Goal: Communication & Community: Answer question/provide support

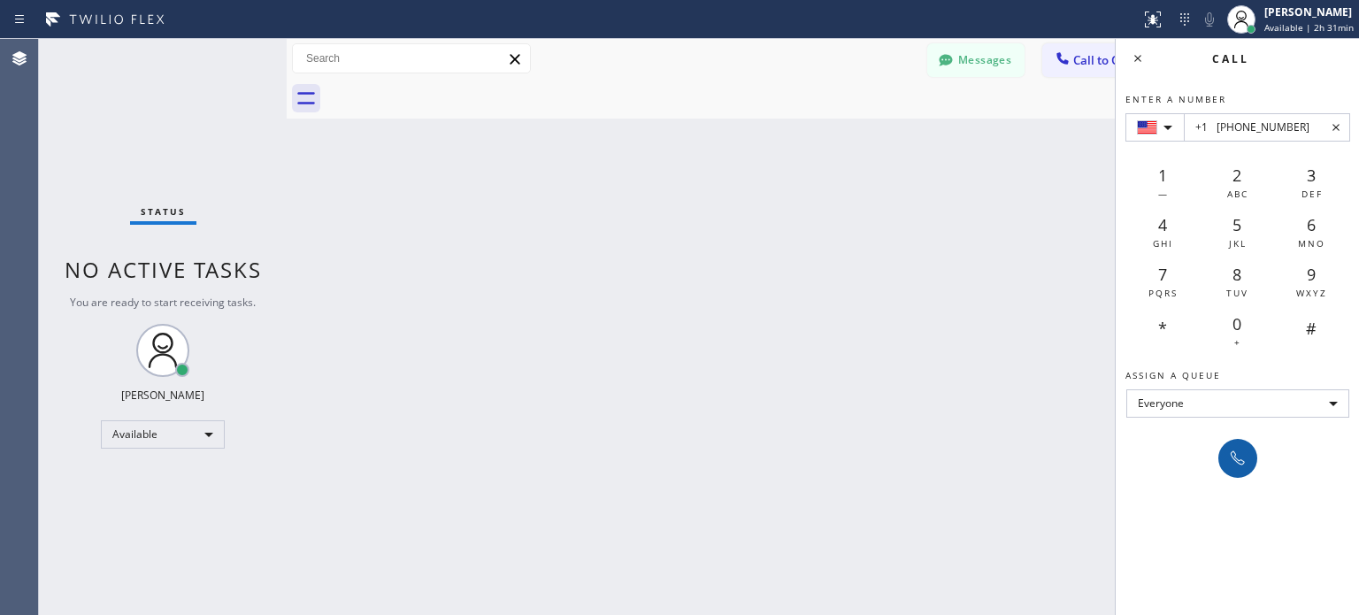
type input "+1 [PHONE_NUMBER]"
click at [1242, 457] on icon at bounding box center [1237, 458] width 21 height 21
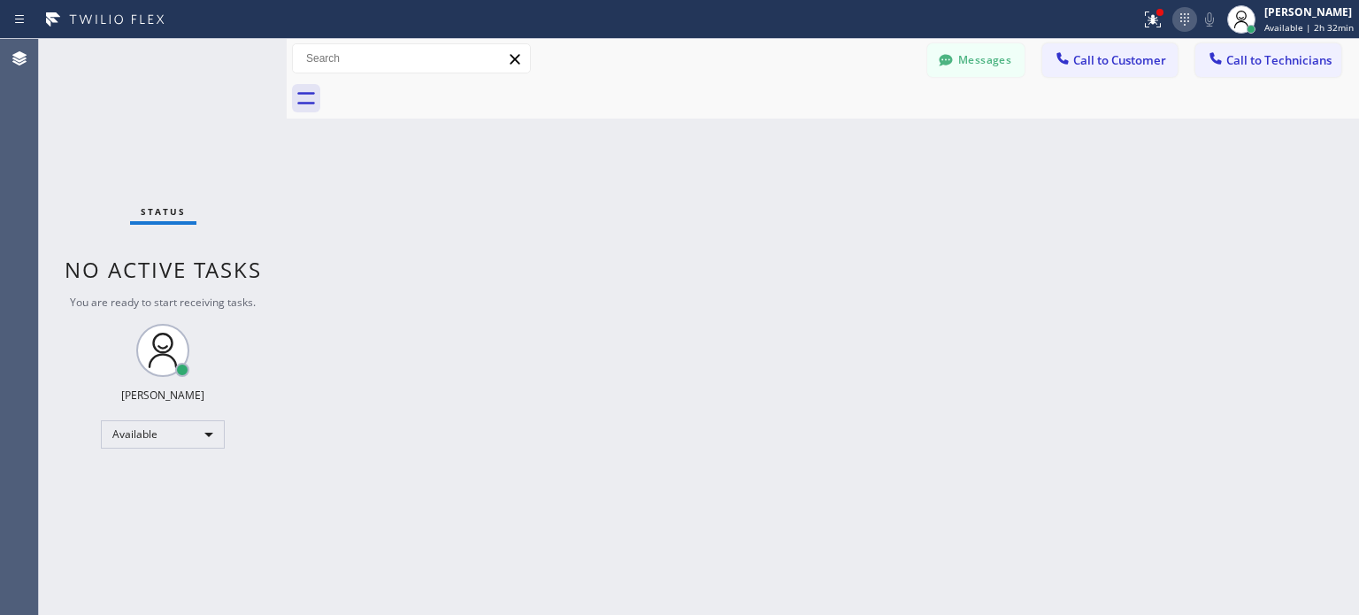
click at [1178, 27] on icon at bounding box center [1184, 19] width 21 height 21
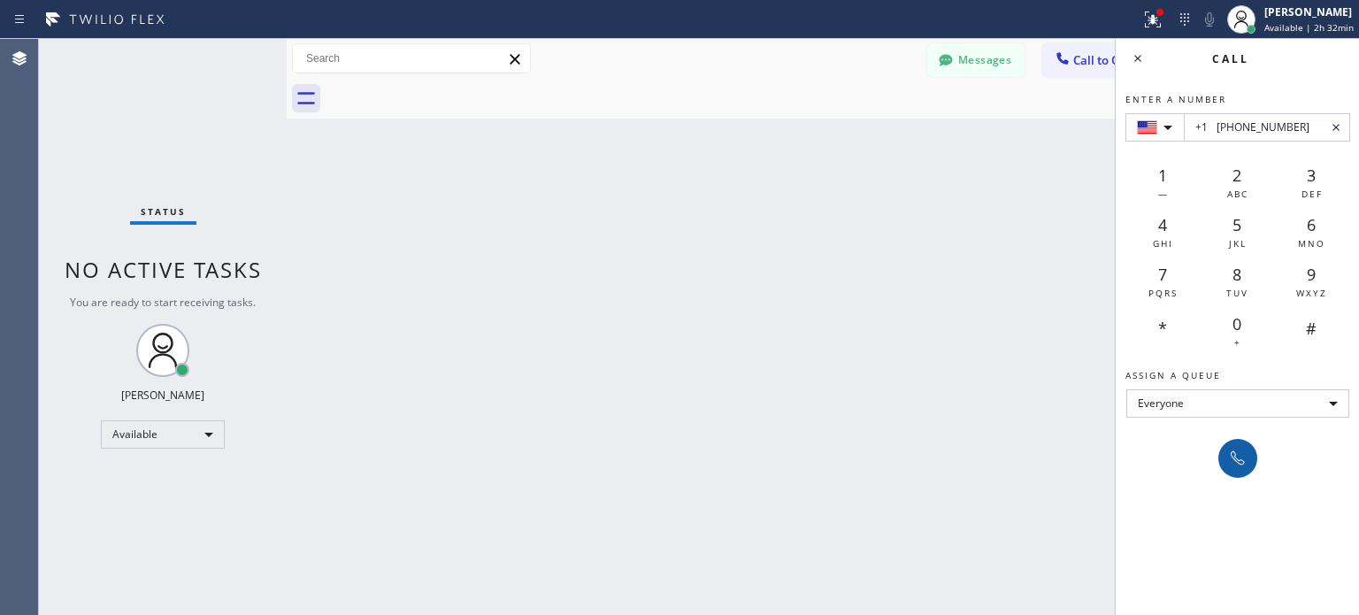
type input "+1 [PHONE_NUMBER]"
click at [1230, 445] on button at bounding box center [1237, 458] width 39 height 39
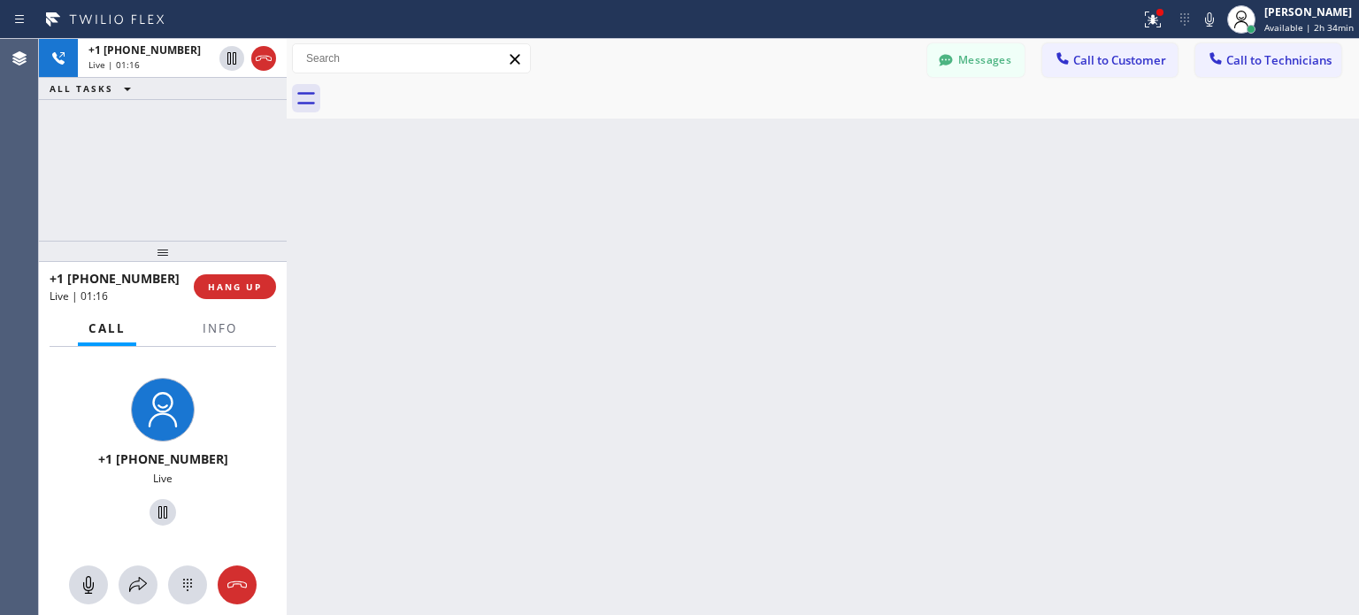
click at [209, 268] on div "+1 [PHONE_NUMBER] Live | 01:16 HANG UP" at bounding box center [163, 287] width 227 height 46
click at [209, 272] on div "+1 [PHONE_NUMBER] Live | 01:16 HANG UP" at bounding box center [163, 287] width 227 height 46
click at [217, 279] on button "HANG UP" at bounding box center [235, 286] width 82 height 25
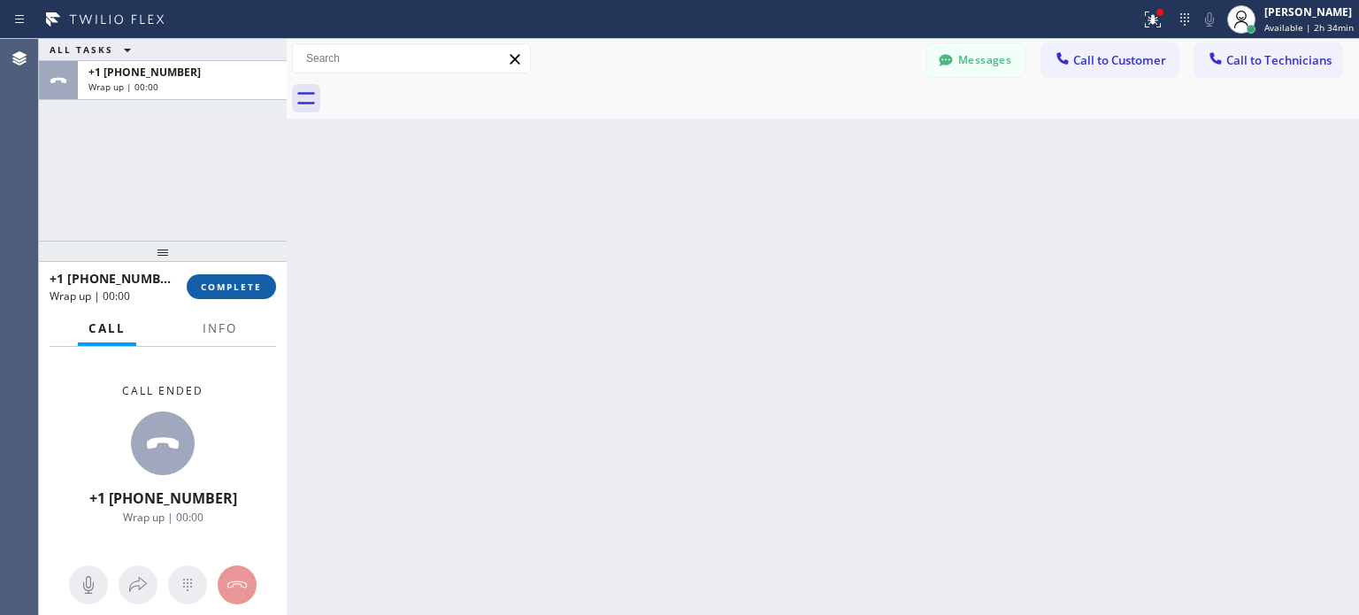
click at [232, 288] on span "COMPLETE" at bounding box center [231, 286] width 61 height 12
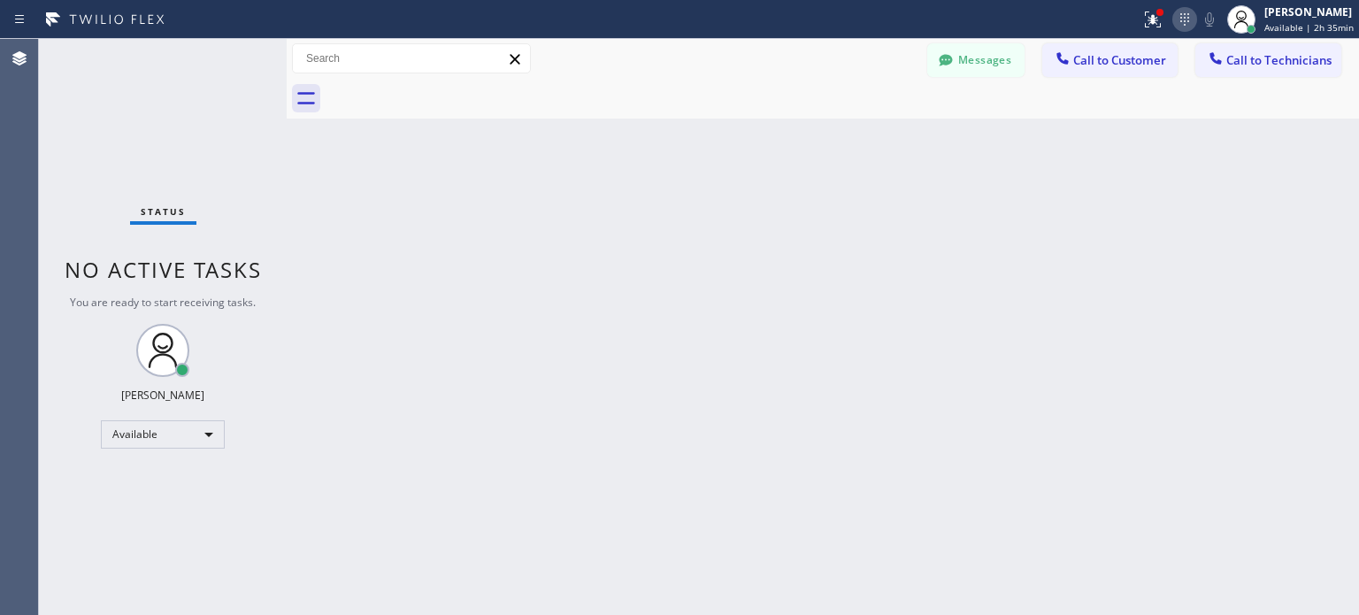
click at [1179, 24] on icon at bounding box center [1184, 19] width 21 height 21
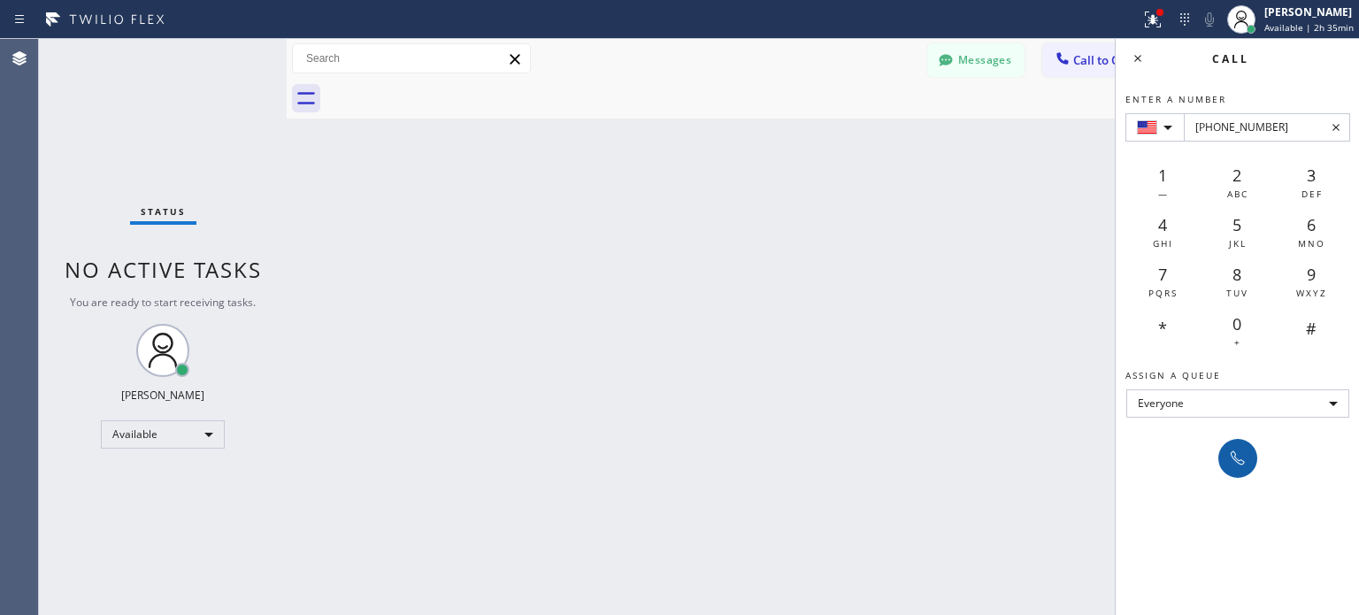
type input "[PHONE_NUMBER]"
click at [1240, 455] on icon at bounding box center [1237, 458] width 21 height 21
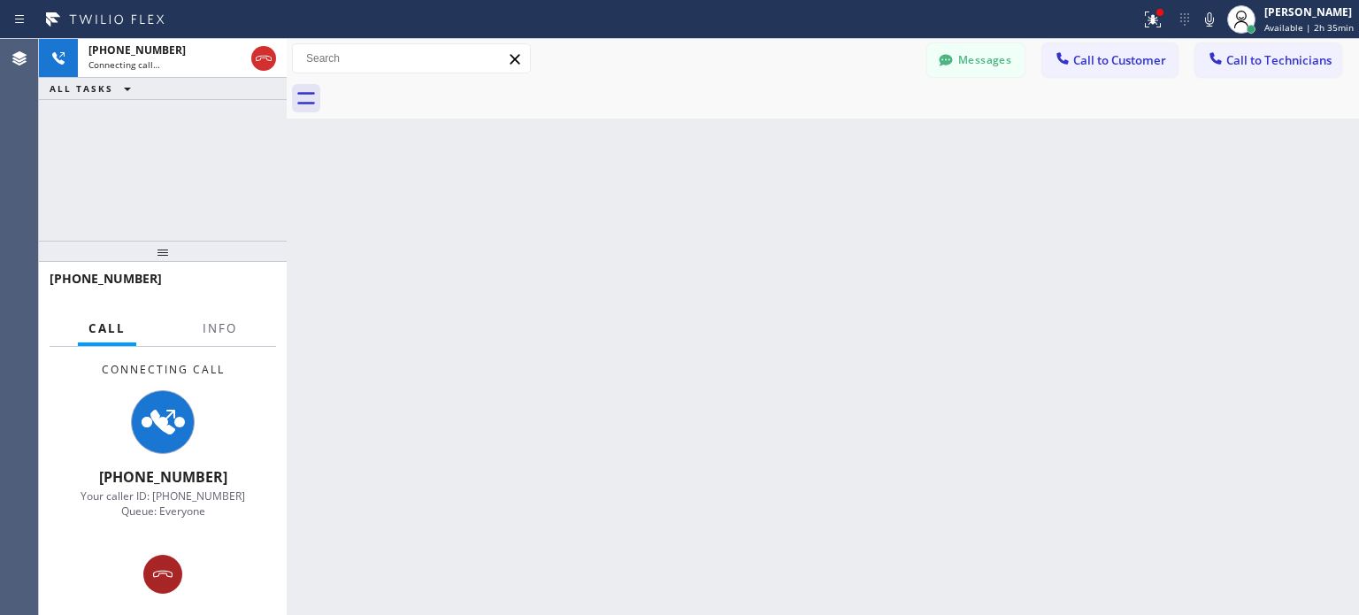
click at [168, 556] on button at bounding box center [162, 574] width 39 height 39
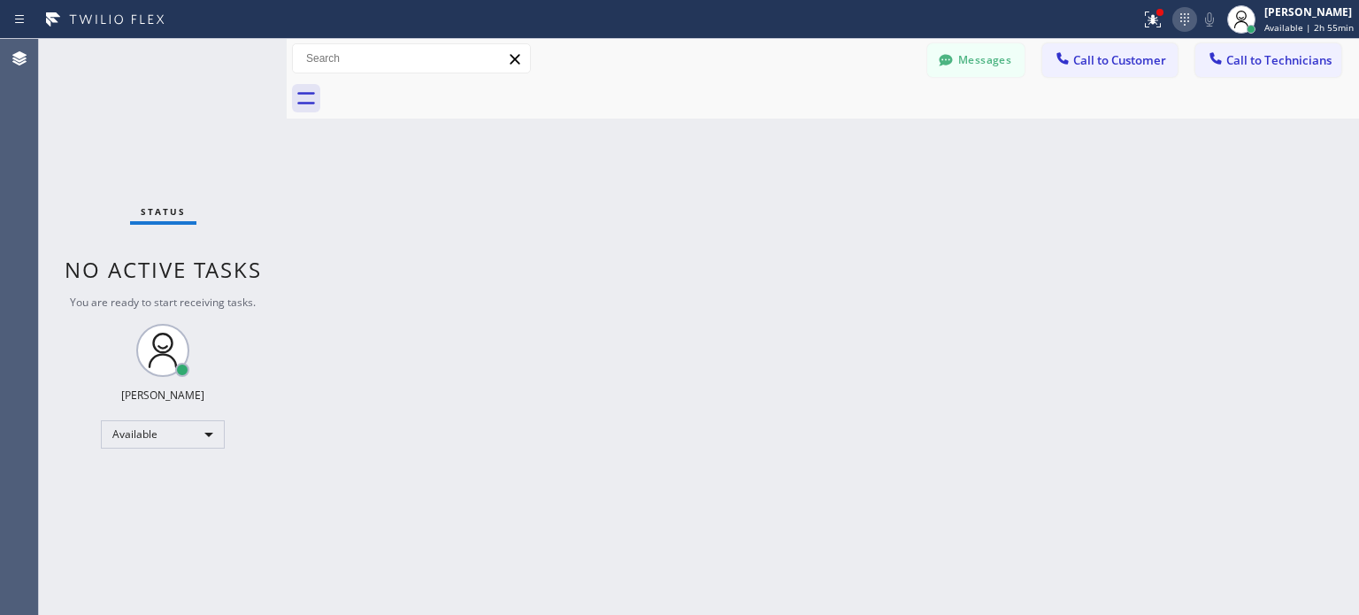
click at [1193, 15] on div at bounding box center [1184, 19] width 25 height 21
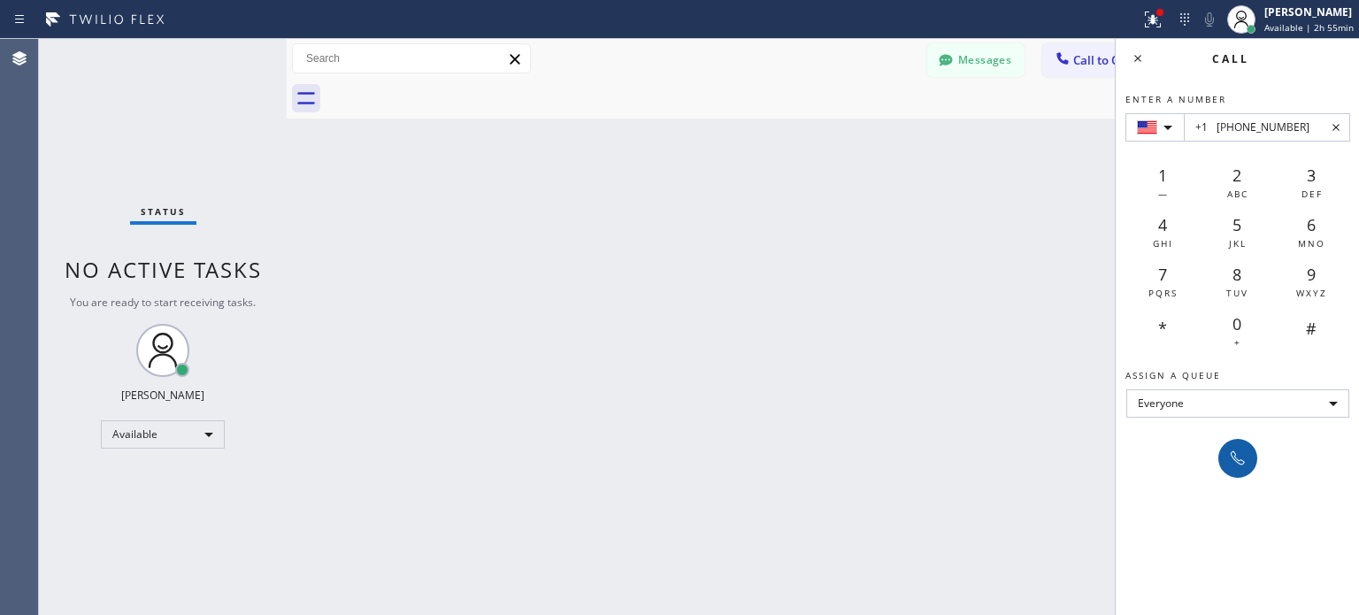
type input "+1 [PHONE_NUMBER]"
click at [1232, 452] on icon at bounding box center [1237, 458] width 21 height 21
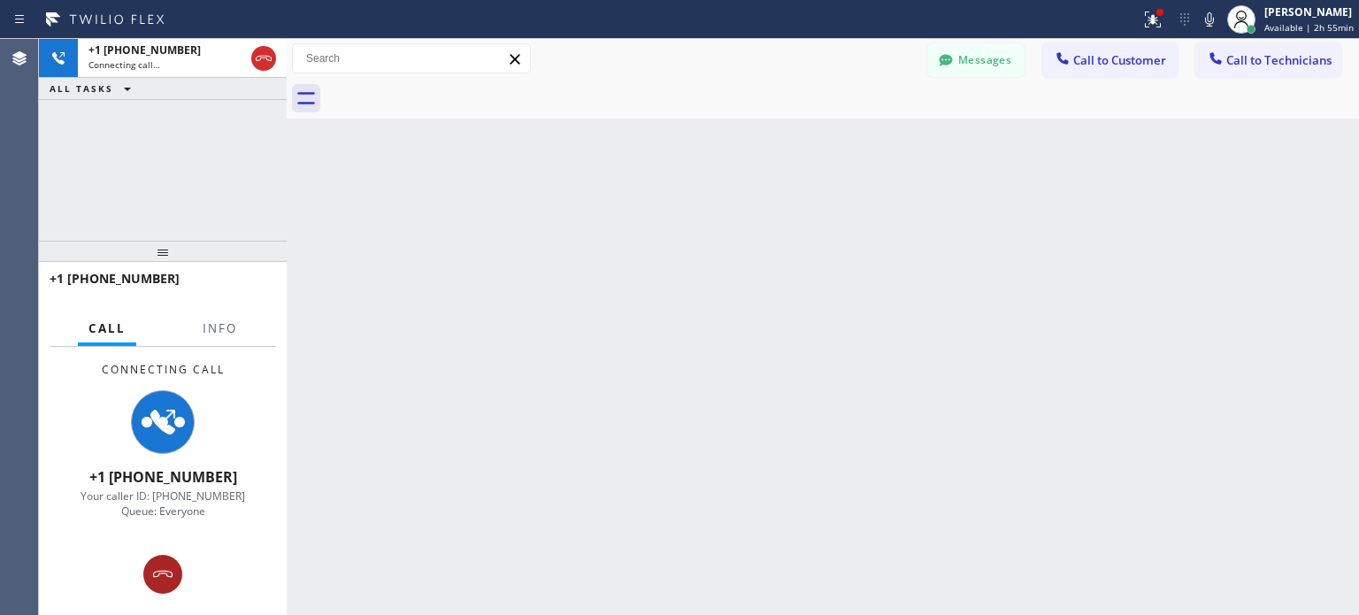
click at [159, 565] on icon at bounding box center [162, 574] width 21 height 21
